Goal: Information Seeking & Learning: Learn about a topic

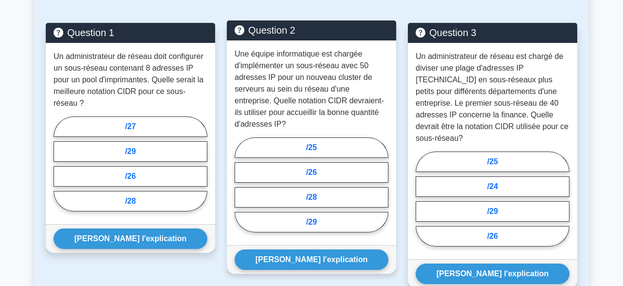
scroll to position [916, 0]
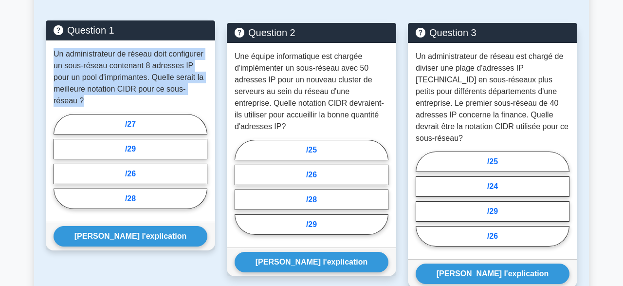
drag, startPoint x: 54, startPoint y: 56, endPoint x: 69, endPoint y: 100, distance: 46.4
click at [69, 100] on p "Un administrateur de réseau doit configurer un sous-réseau contenant 8 adresses…" at bounding box center [131, 77] width 154 height 58
copy p "Un administrateur de réseau doit configurer un sous-réseau contenant 8 adresses…"
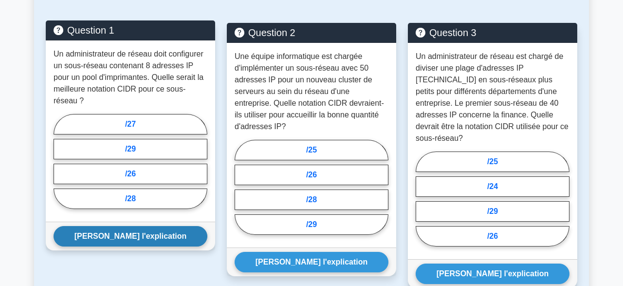
click at [118, 233] on button "[PERSON_NAME] l'explication" at bounding box center [131, 236] width 154 height 20
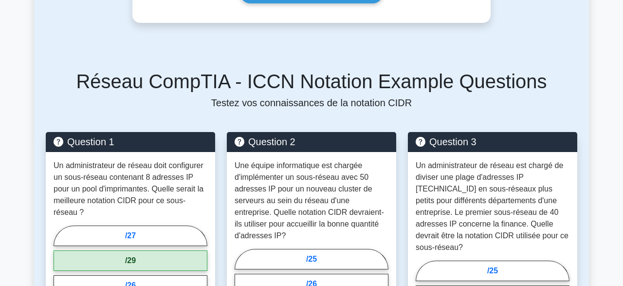
scroll to position [828, 0]
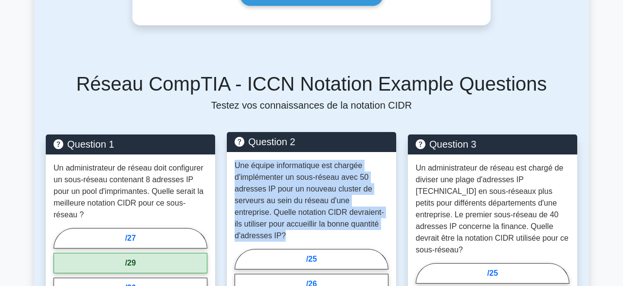
drag, startPoint x: 236, startPoint y: 167, endPoint x: 250, endPoint y: 237, distance: 71.9
click at [250, 237] on p "Une équipe informatique est chargée d'implémenter un sous-réseau avec 50 adress…" at bounding box center [312, 201] width 154 height 82
copy p "Une équipe informatique est chargée d'implémenter un sous-réseau avec 50 adress…"
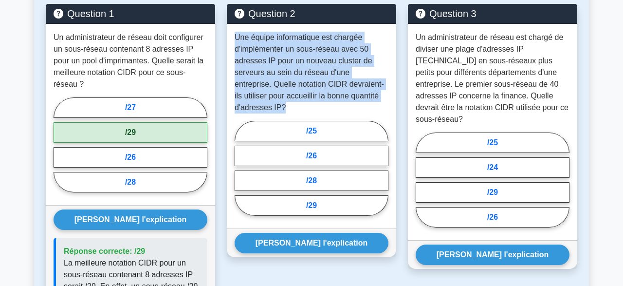
scroll to position [953, 0]
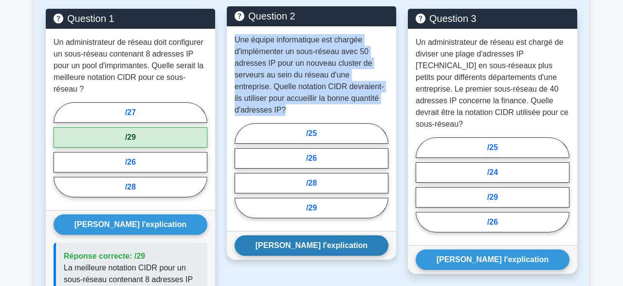
click at [325, 245] on button "[PERSON_NAME] l'explication" at bounding box center [312, 245] width 154 height 20
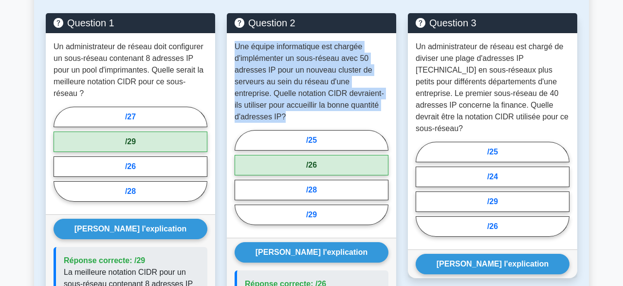
scroll to position [952, 0]
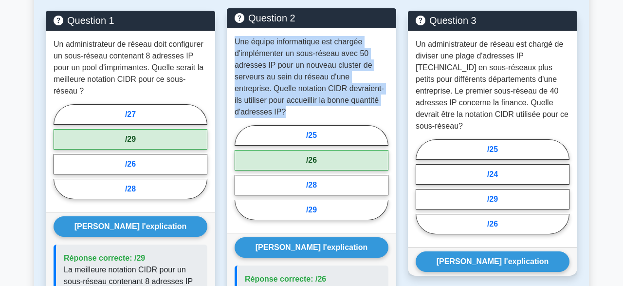
drag, startPoint x: 300, startPoint y: 127, endPoint x: 339, endPoint y: 226, distance: 106.7
click at [339, 226] on div "Une équipe informatique est chargée d'implémenter un sous-réseau avec 50 adress…" at bounding box center [311, 130] width 169 height 205
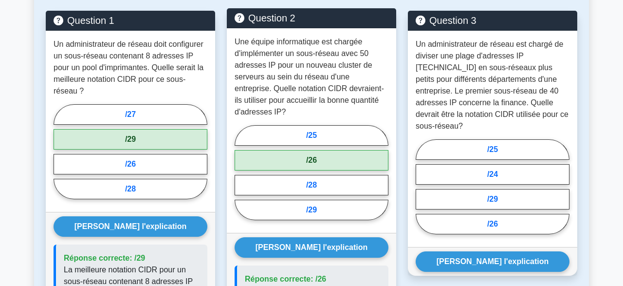
click at [316, 112] on p "Une équipe informatique est chargée d'implémenter un sous-réseau avec 50 adress…" at bounding box center [312, 77] width 154 height 82
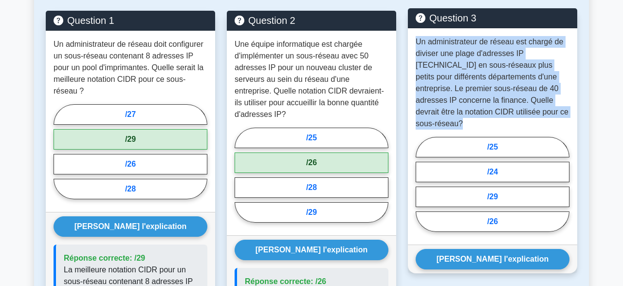
drag, startPoint x: 417, startPoint y: 42, endPoint x: 462, endPoint y: 125, distance: 93.9
click at [462, 125] on p "Un administrateur de réseau est chargé de diviser une plage d'adresses IP [TECH…" at bounding box center [493, 82] width 154 height 93
copy p "Un administrateur de réseau est chargé de diviser une plage d'adresses IP [TECH…"
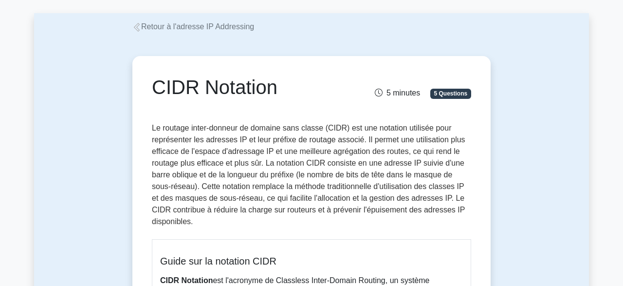
scroll to position [0, 0]
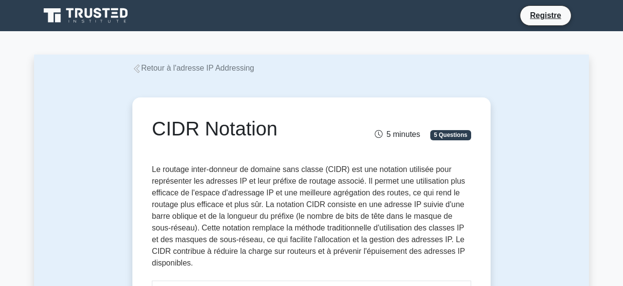
click at [142, 71] on link "Retour à l'adresse IP Addressing" at bounding box center [193, 68] width 122 height 8
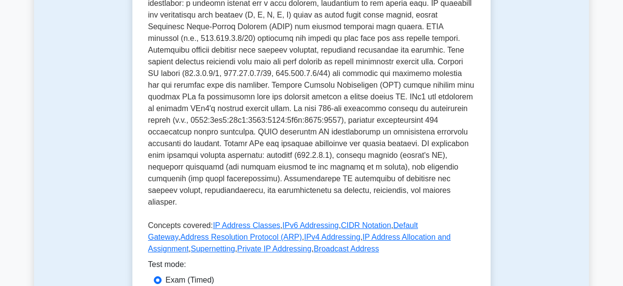
scroll to position [413, 0]
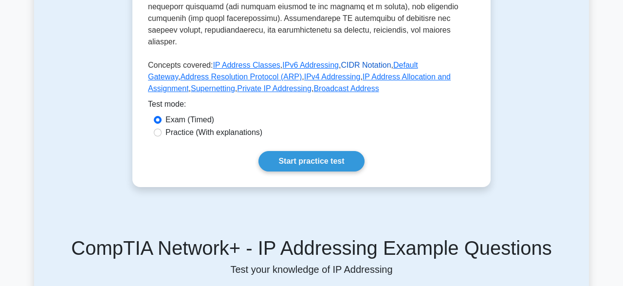
click at [346, 61] on link "CIDR Notation" at bounding box center [366, 65] width 50 height 8
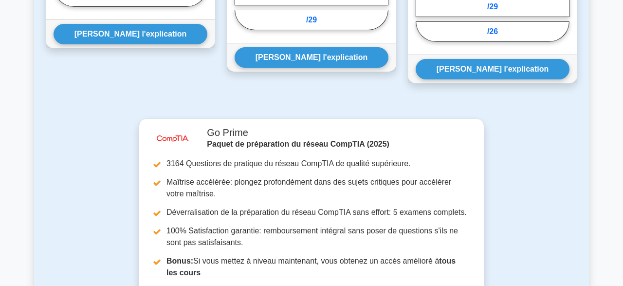
scroll to position [89, 0]
